Goal: Transaction & Acquisition: Purchase product/service

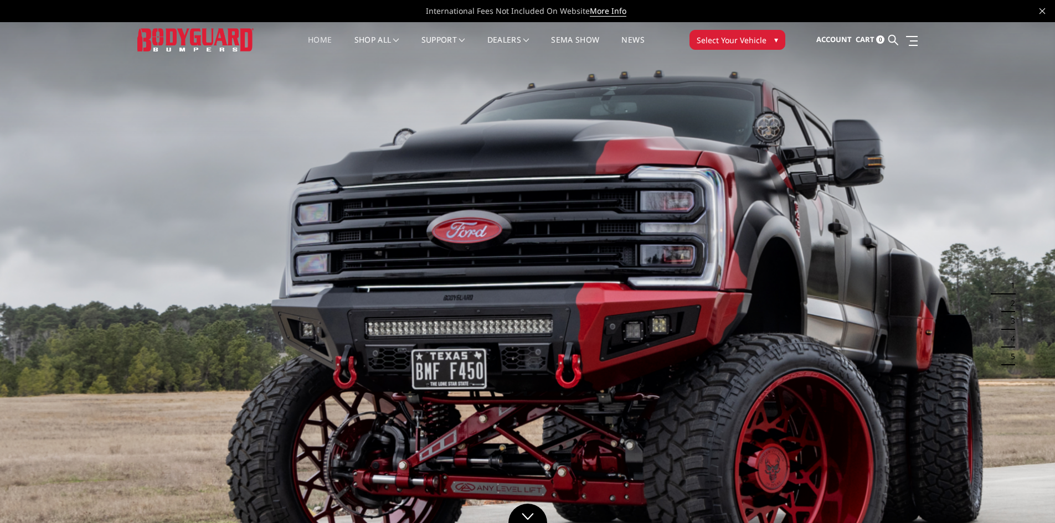
click at [737, 43] on span "Select Your Vehicle" at bounding box center [731, 40] width 70 height 12
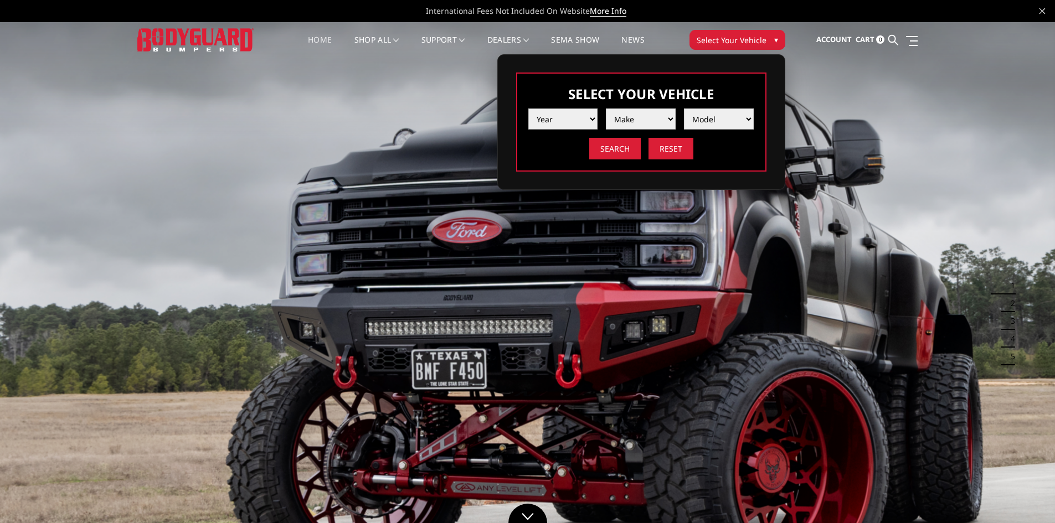
click at [565, 121] on select "Year [DATE] 2024 2023 2022 2021 2020 2019 2018 2017 2016 2015 2014 2013 2012 20…" at bounding box center [563, 118] width 70 height 21
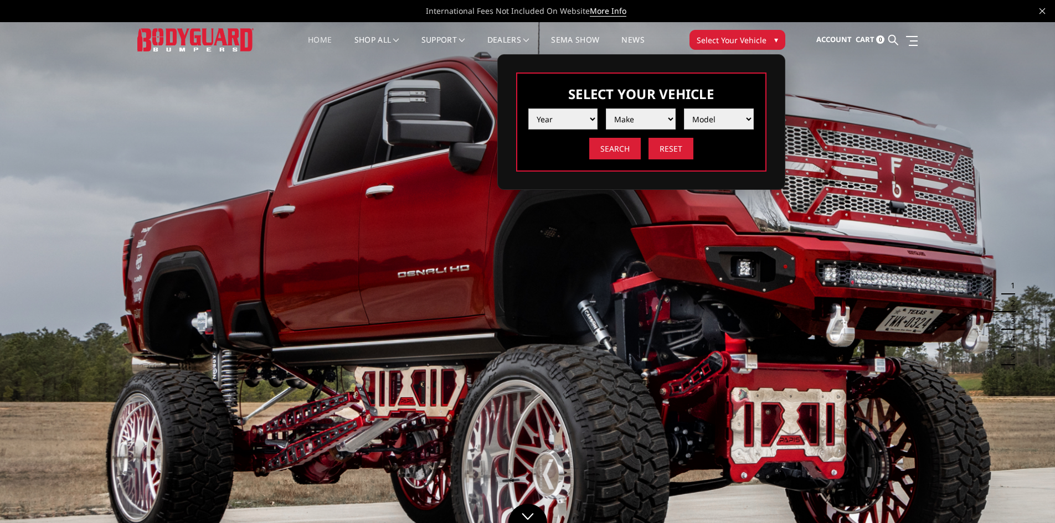
select select "yr_2021"
click at [528, 108] on select "Year [DATE] 2024 2023 2022 2021 2020 2019 2018 2017 2016 2015 2014 2013 2012 20…" at bounding box center [563, 118] width 70 height 21
click at [637, 119] on select "Make Chevrolet Ford GMC Ram Toyota" at bounding box center [641, 118] width 70 height 21
select select "mk_chevrolet"
click at [606, 108] on select "Make Chevrolet Ford GMC Ram Toyota" at bounding box center [641, 118] width 70 height 21
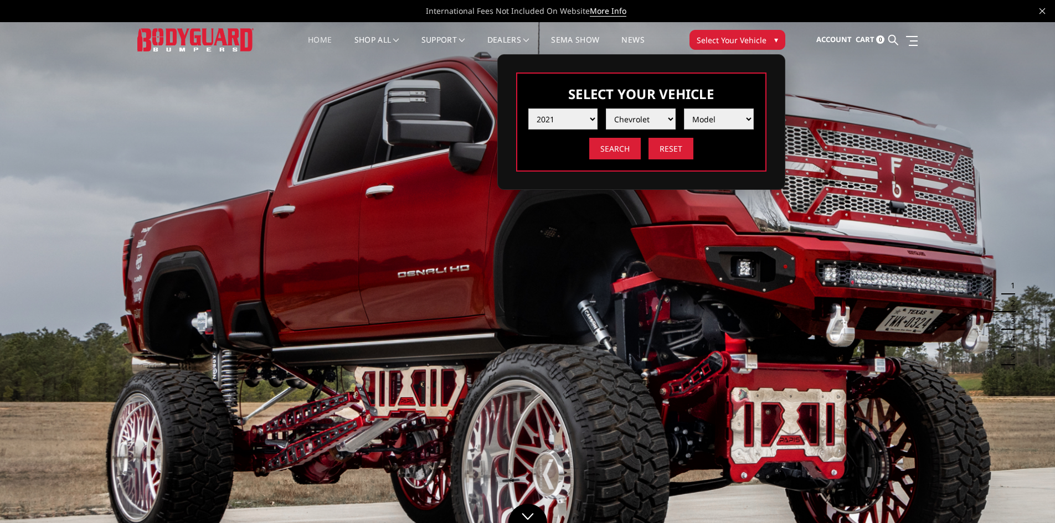
click at [704, 123] on select "Model Silverado 1500 Silverado 2500 / 3500 Silverado 4500 / 5500 / 6500" at bounding box center [719, 118] width 70 height 21
select select "md_silverado-2500-3500"
click at [684, 108] on select "Model Silverado 1500 Silverado 2500 / 3500 Silverado 4500 / 5500 / 6500" at bounding box center [719, 118] width 70 height 21
click at [614, 149] on input "Search" at bounding box center [614, 149] width 51 height 22
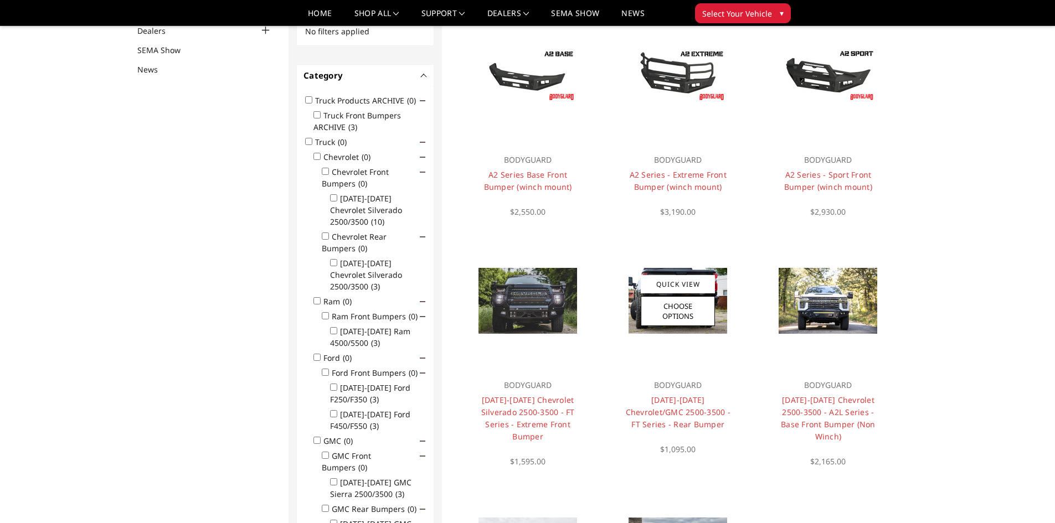
scroll to position [199, 0]
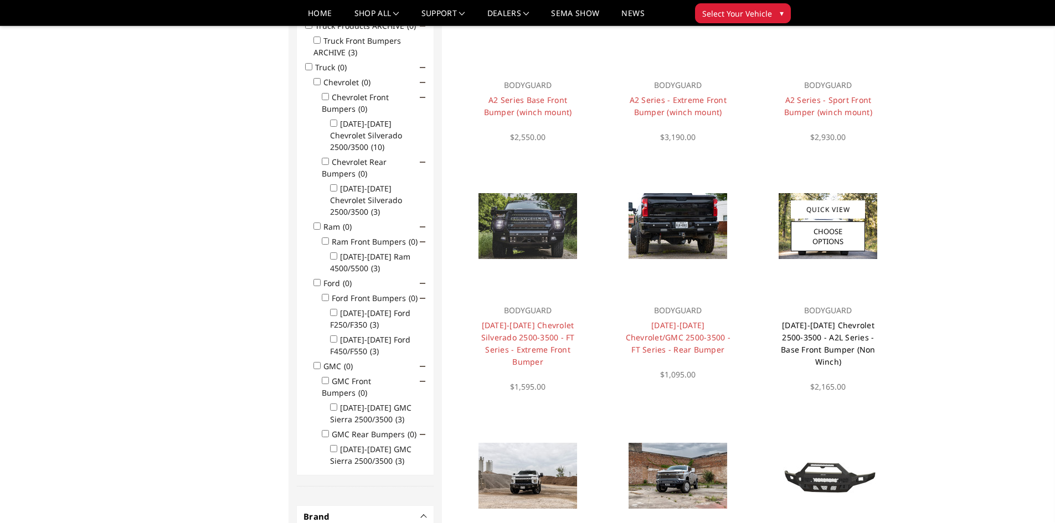
click at [815, 337] on link "2020-2023 Chevrolet 2500-3500 - A2L Series - Base Front Bumper (Non Winch)" at bounding box center [828, 343] width 95 height 47
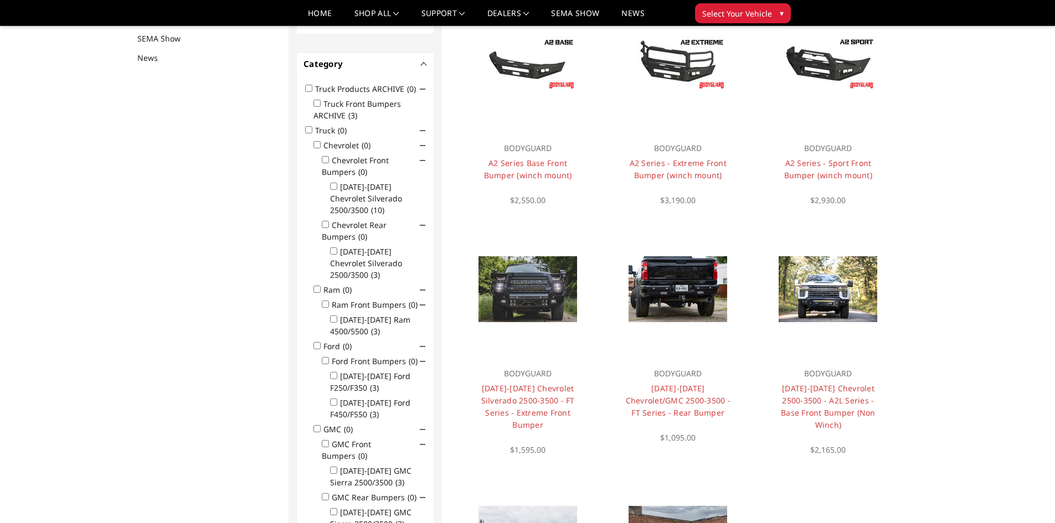
scroll to position [144, 0]
